Goal: Task Accomplishment & Management: Manage account settings

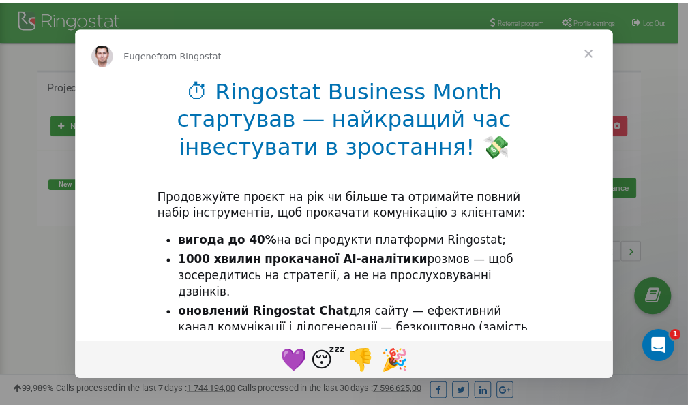
scroll to position [204, 0]
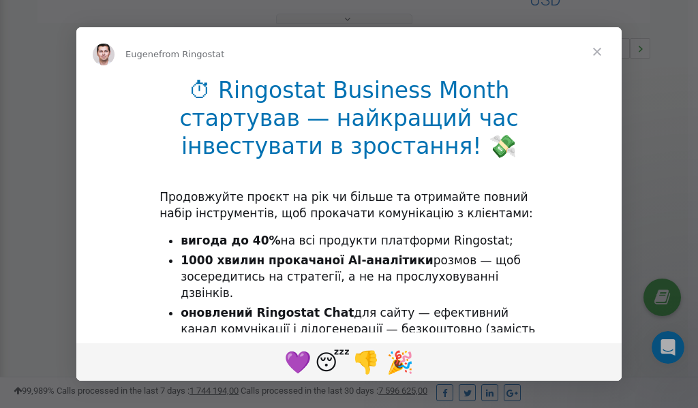
click at [599, 49] on span "Close" at bounding box center [596, 51] width 49 height 49
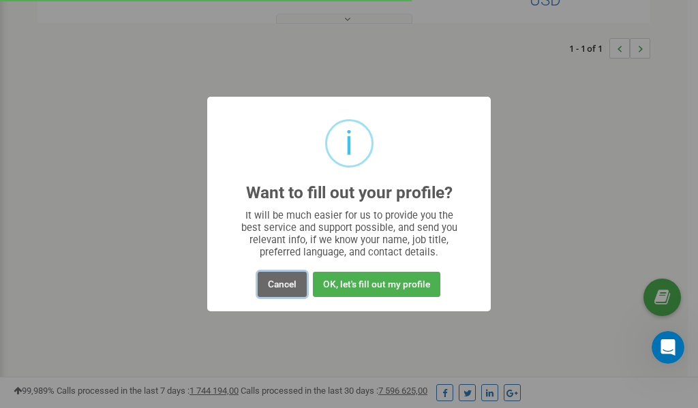
click at [279, 283] on button "Cancel" at bounding box center [282, 284] width 49 height 25
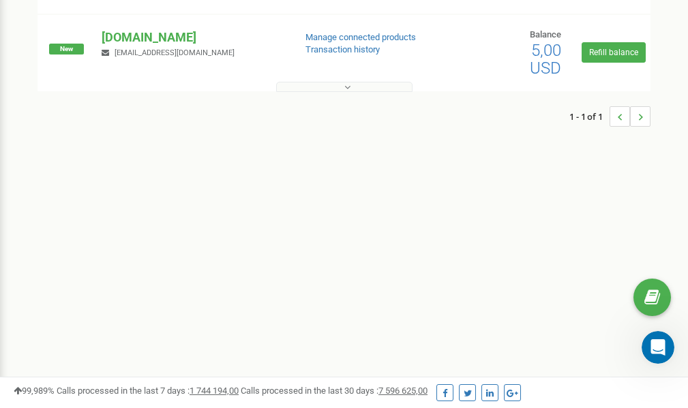
scroll to position [0, 0]
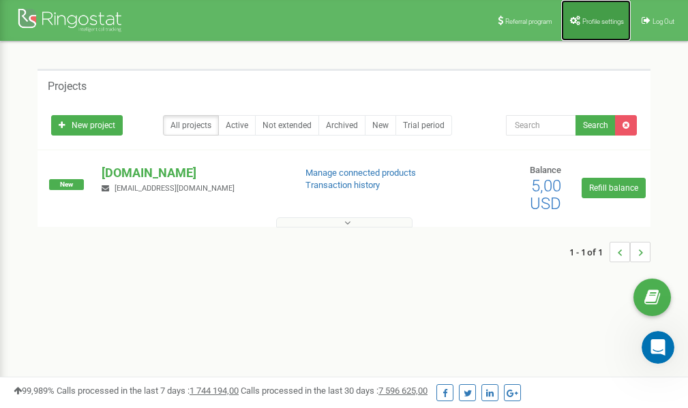
click at [582, 20] on span "Profile settings" at bounding box center [603, 21] width 42 height 7
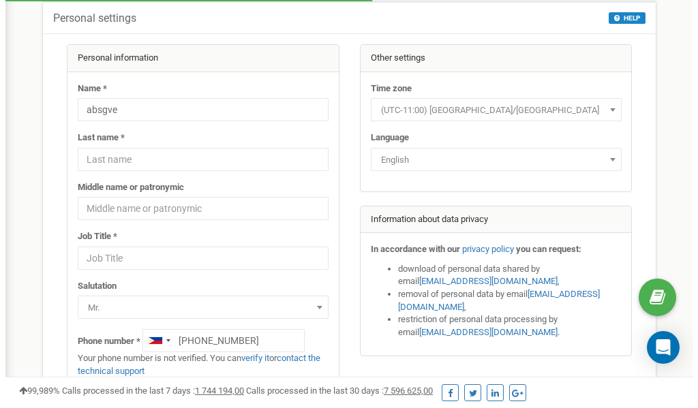
scroll to position [68, 0]
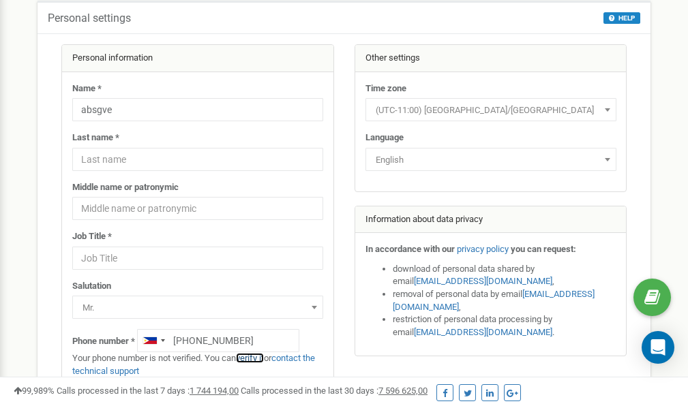
click at [258, 357] on link "verify it" at bounding box center [250, 358] width 28 height 10
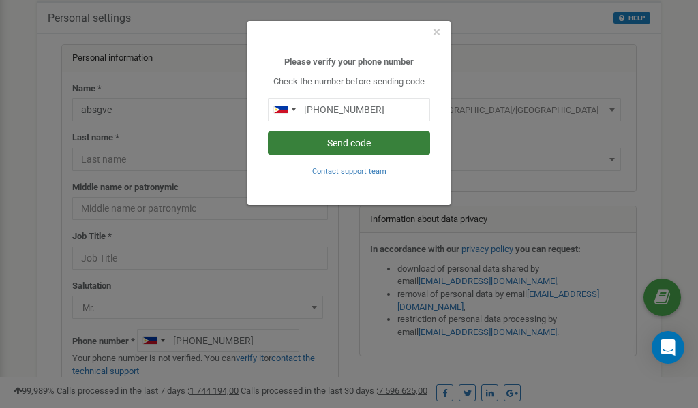
click at [352, 147] on button "Send code" at bounding box center [349, 143] width 162 height 23
